Goal: Find contact information: Find contact information

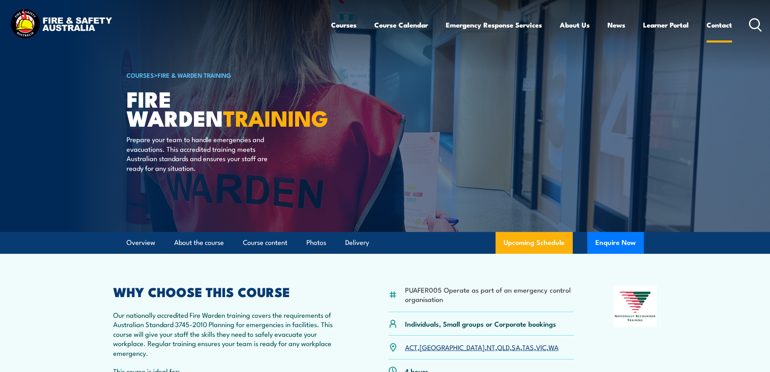
click at [719, 26] on link "Contact" at bounding box center [719, 24] width 25 height 21
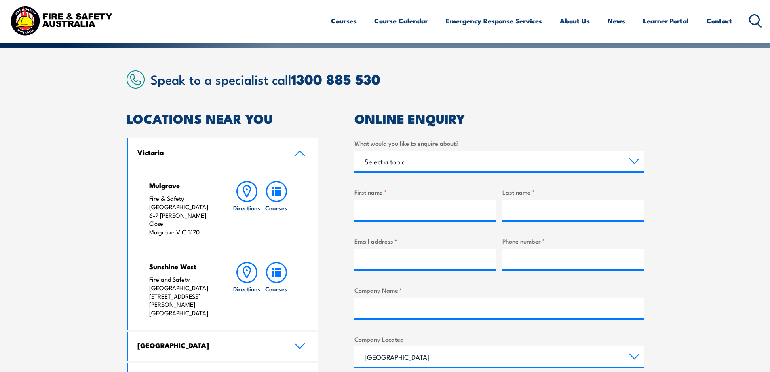
scroll to position [202, 0]
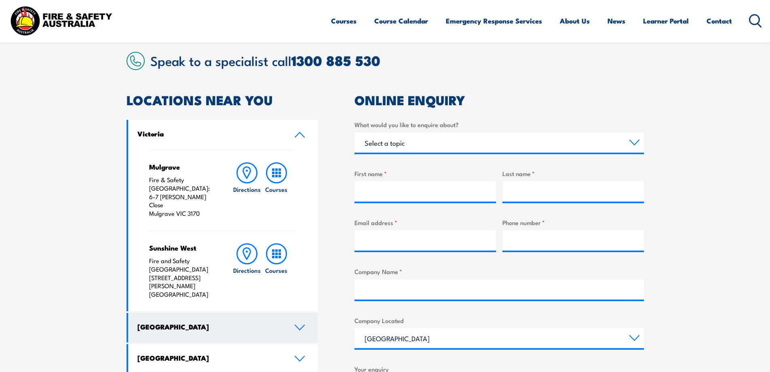
click at [296, 325] on icon at bounding box center [299, 327] width 9 height 5
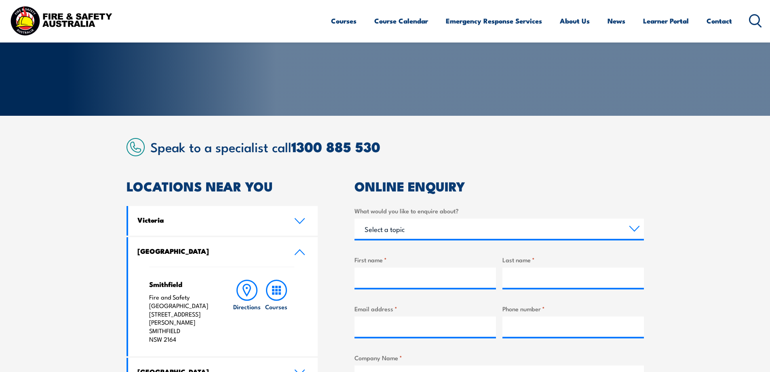
scroll to position [81, 0]
